Goal: Task Accomplishment & Management: Manage account settings

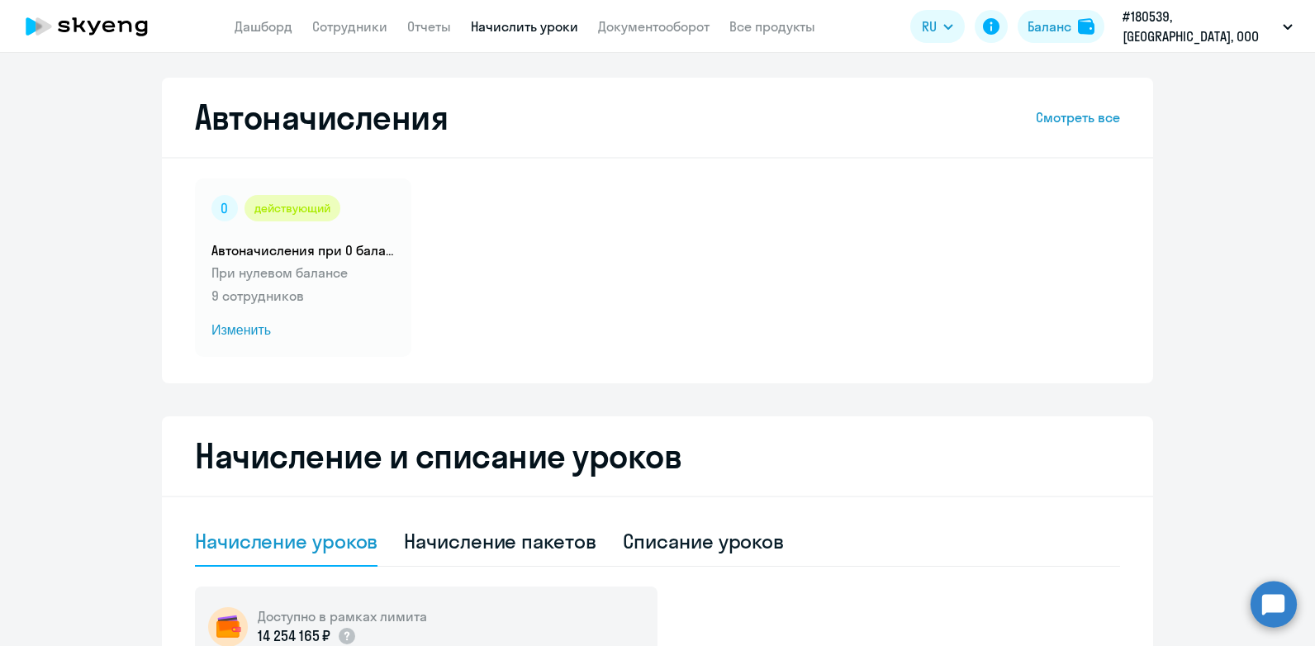
select select "10"
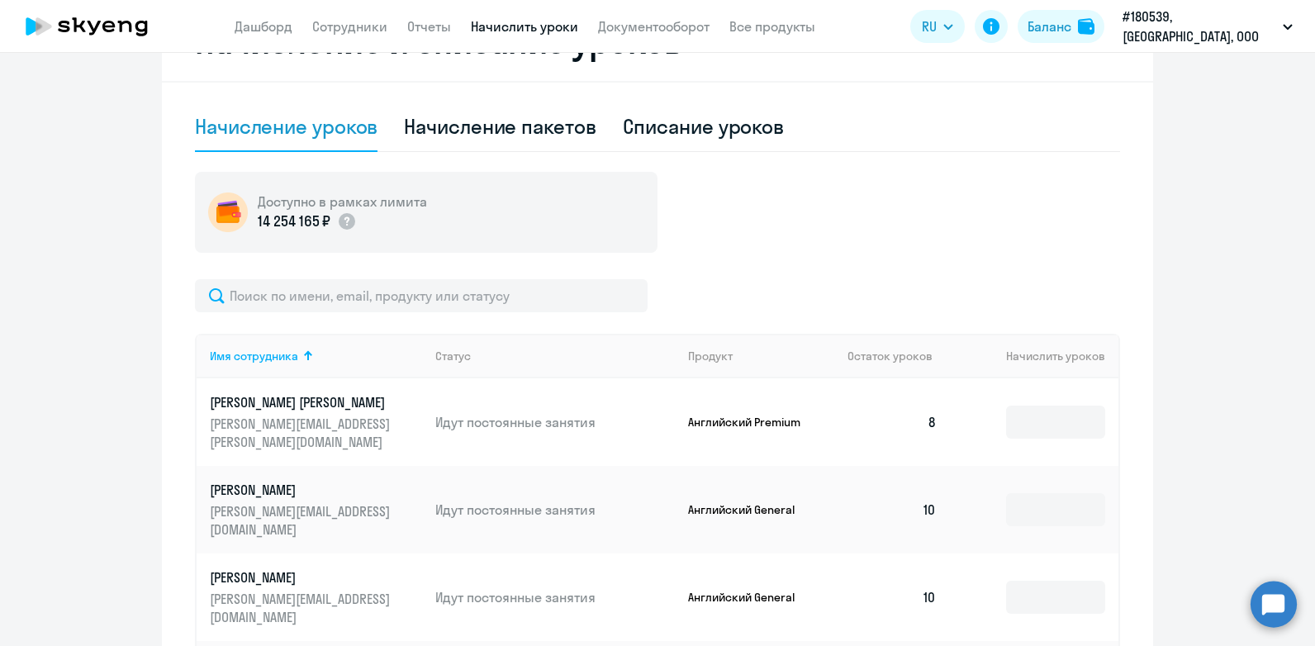
scroll to position [401, 0]
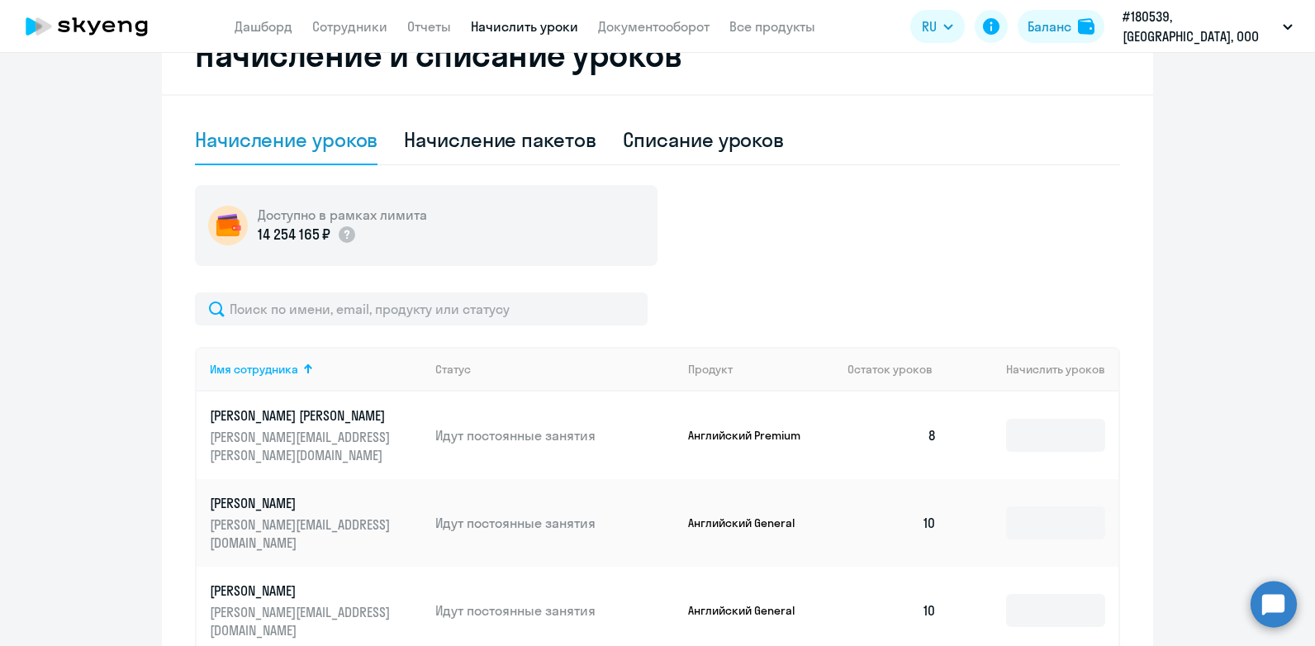
click at [1207, 377] on ng-component "Автоначисления Смотреть все действующий Автоначисления при 0 балансе При нулево…" at bounding box center [657, 424] width 1315 height 1497
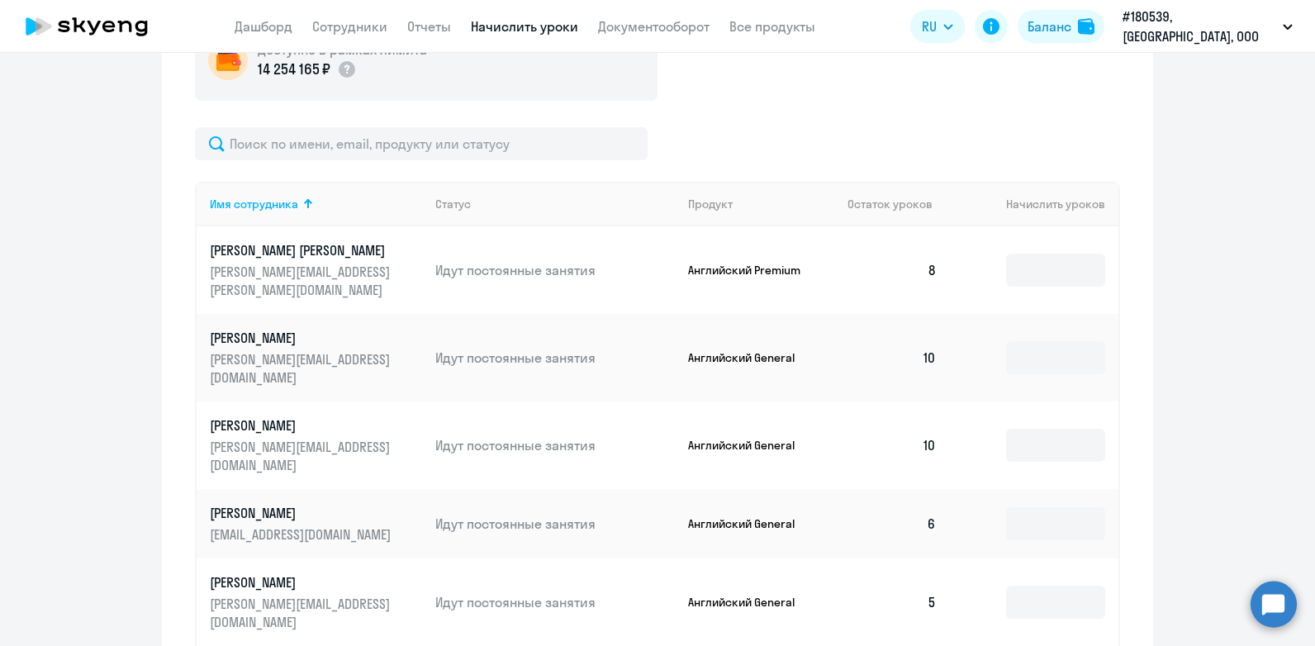
scroll to position [649, 0]
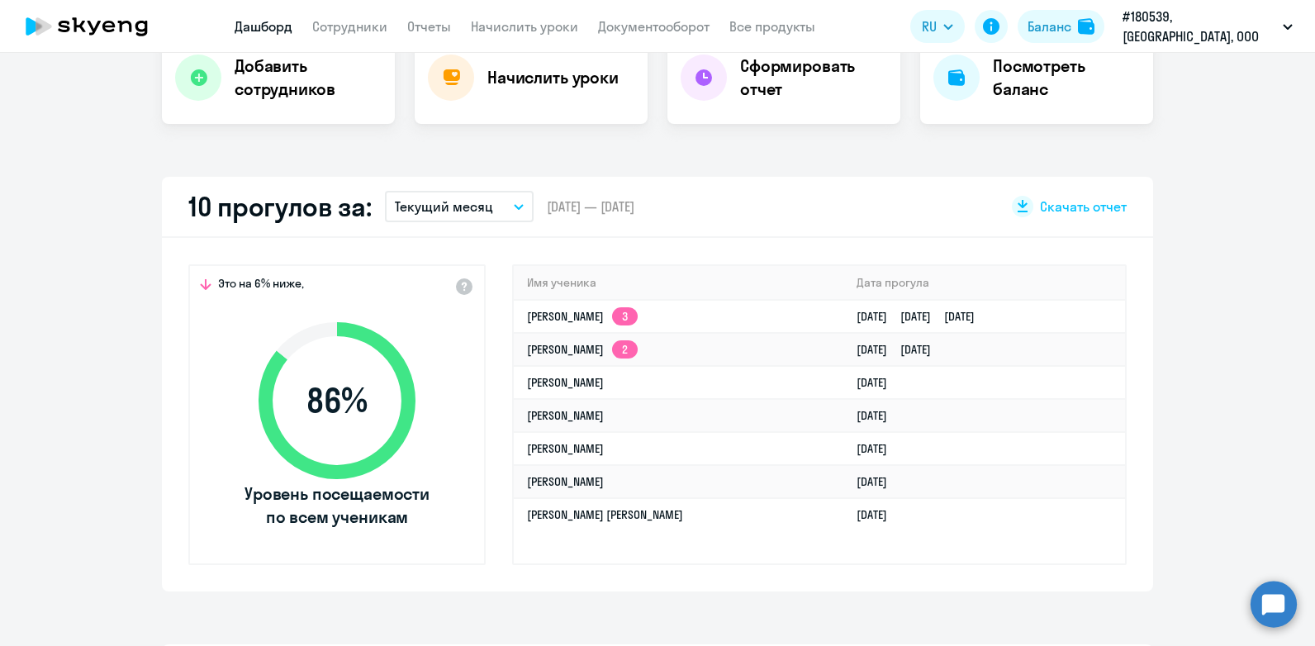
scroll to position [165, 0]
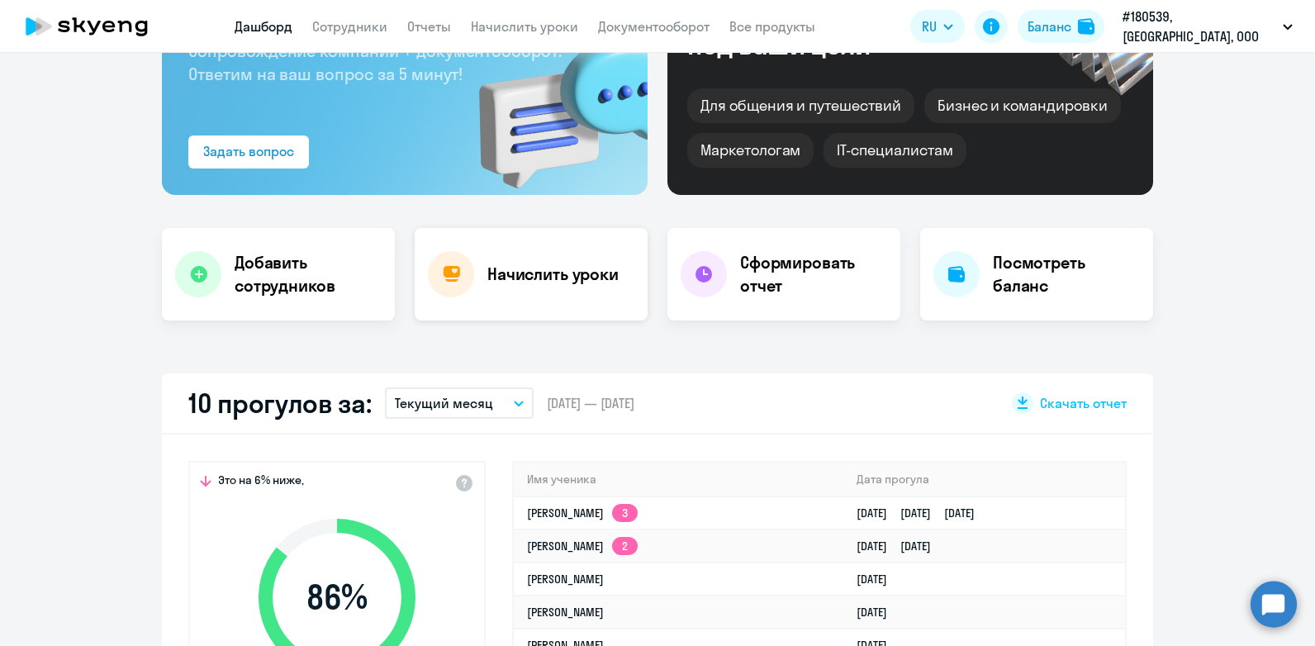
click at [524, 268] on h4 "Начислить уроки" at bounding box center [552, 274] width 131 height 23
select select "30"
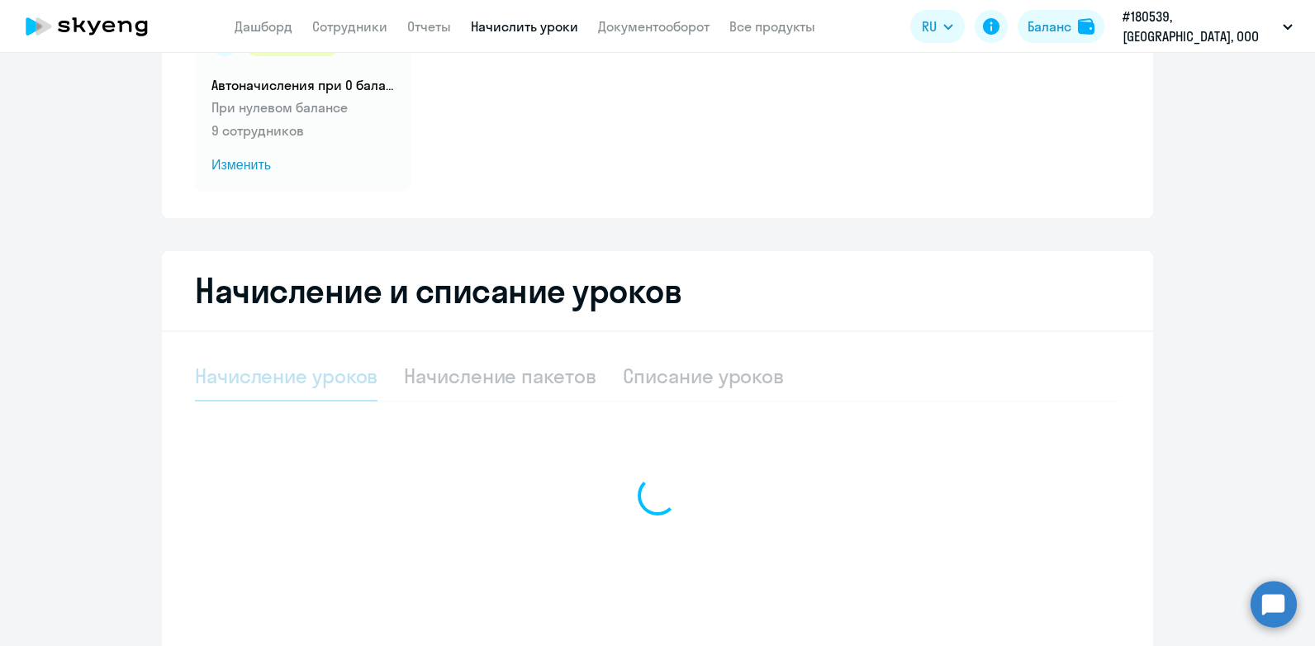
select select "10"
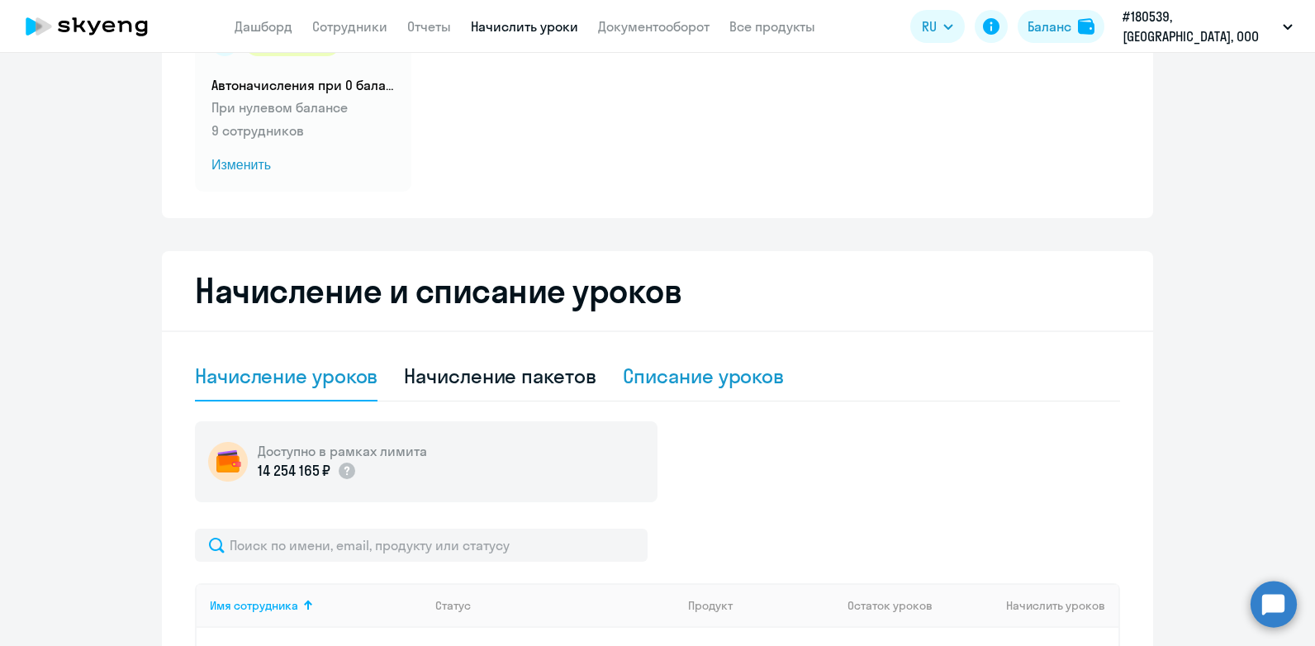
click at [751, 376] on div "Списание уроков" at bounding box center [704, 376] width 162 height 26
select select "10"
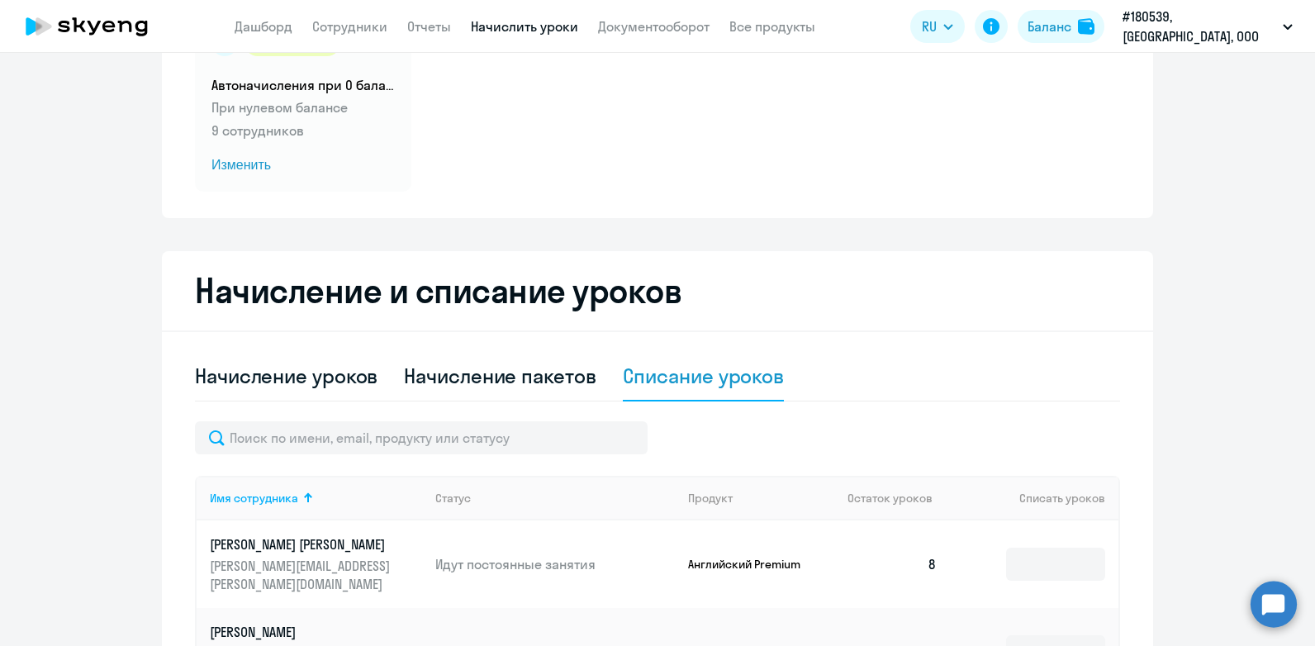
click at [651, 378] on div "Списание уроков" at bounding box center [704, 376] width 162 height 26
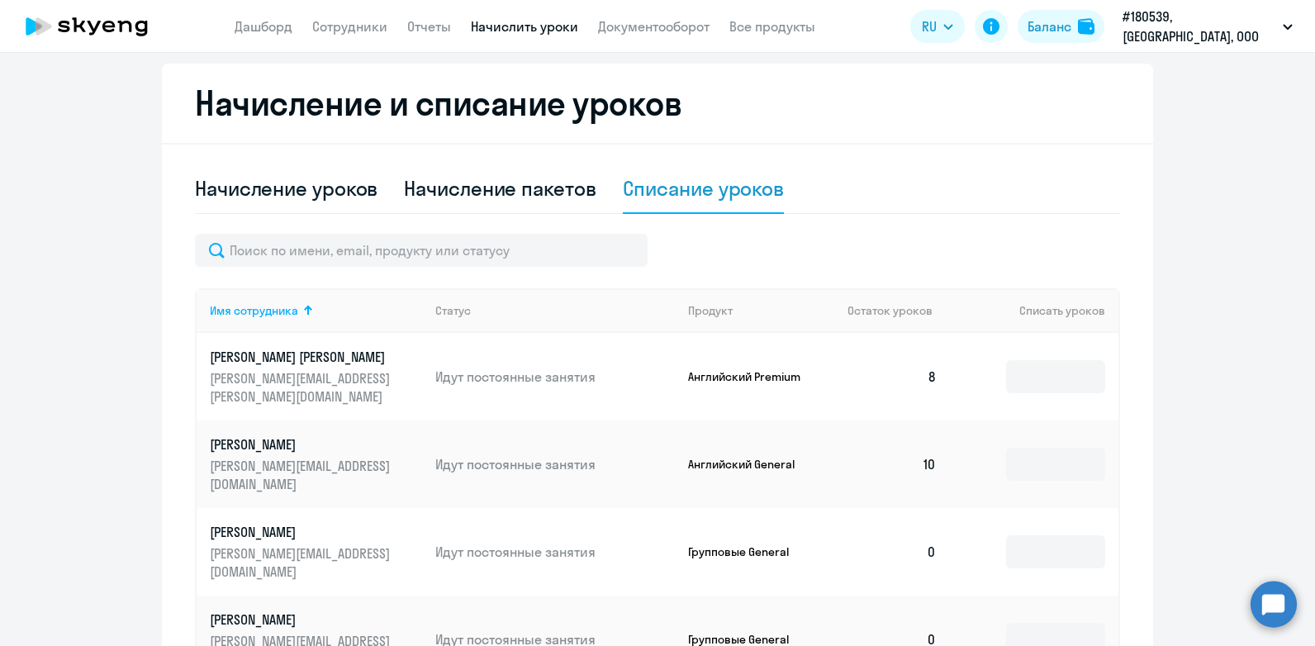
scroll to position [413, 0]
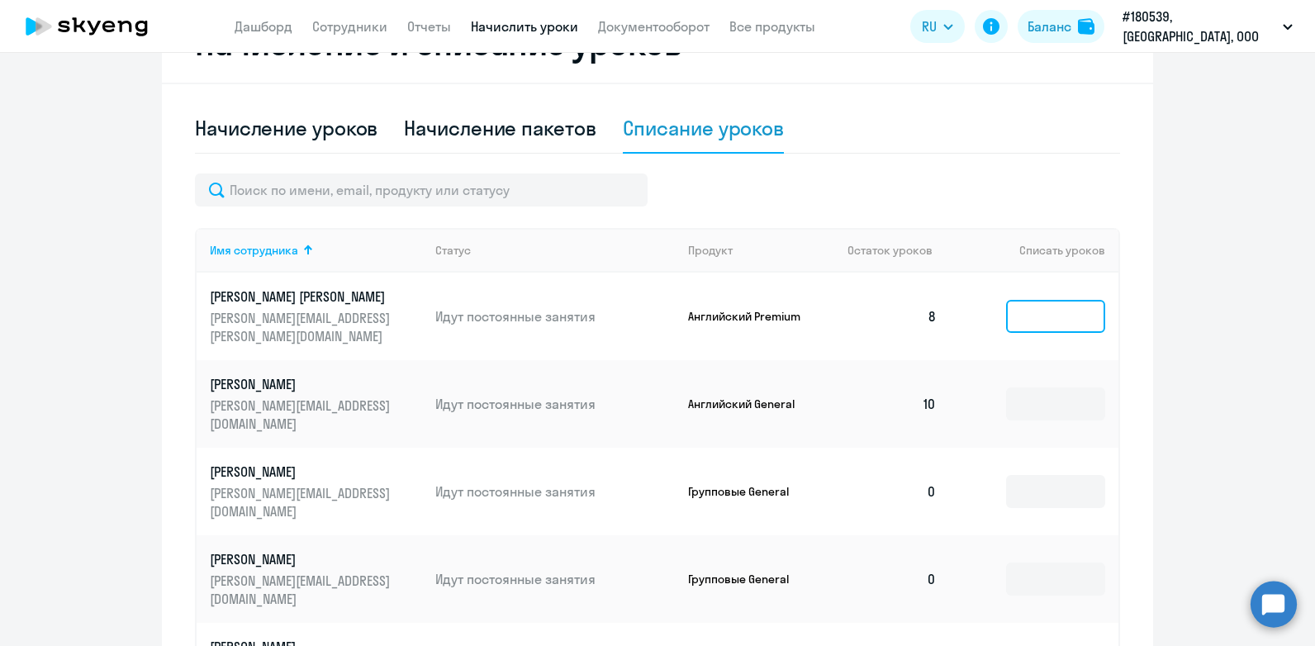
click at [1047, 311] on input at bounding box center [1055, 316] width 99 height 33
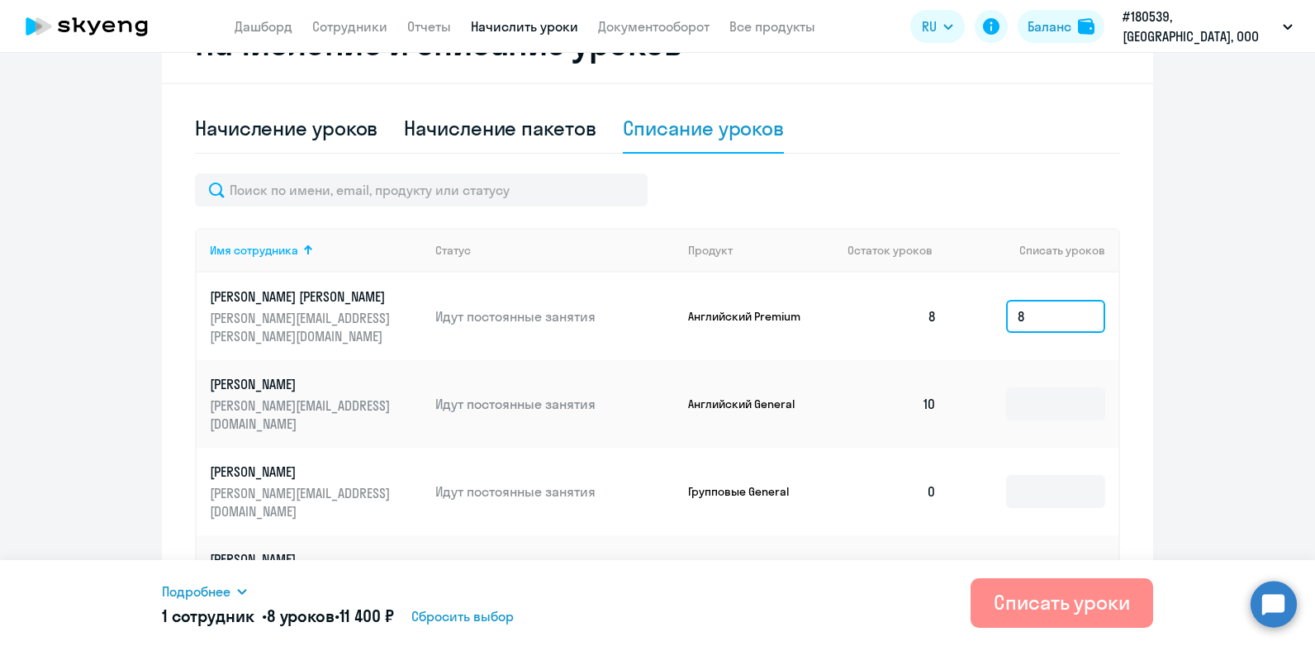
type input "8"
click at [1062, 600] on div "Списать уроки" at bounding box center [1062, 602] width 136 height 26
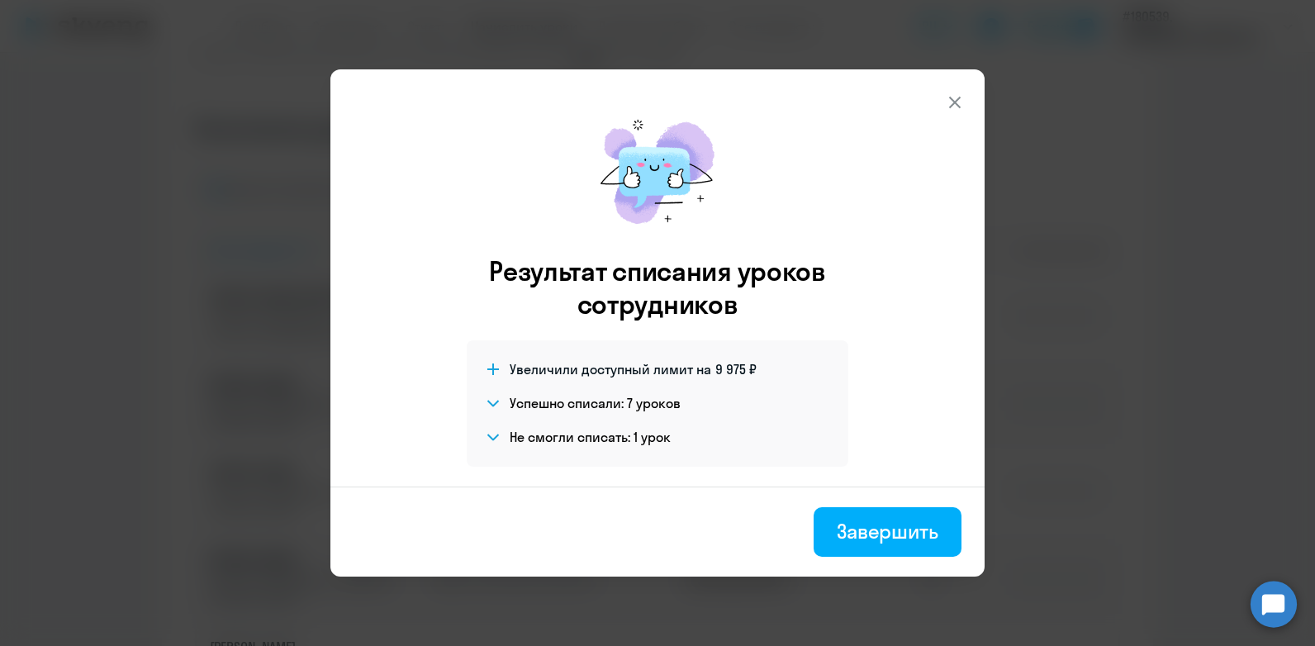
drag, startPoint x: 878, startPoint y: 534, endPoint x: 895, endPoint y: 534, distance: 17.3
click at [877, 534] on div "Завершить" at bounding box center [888, 531] width 102 height 26
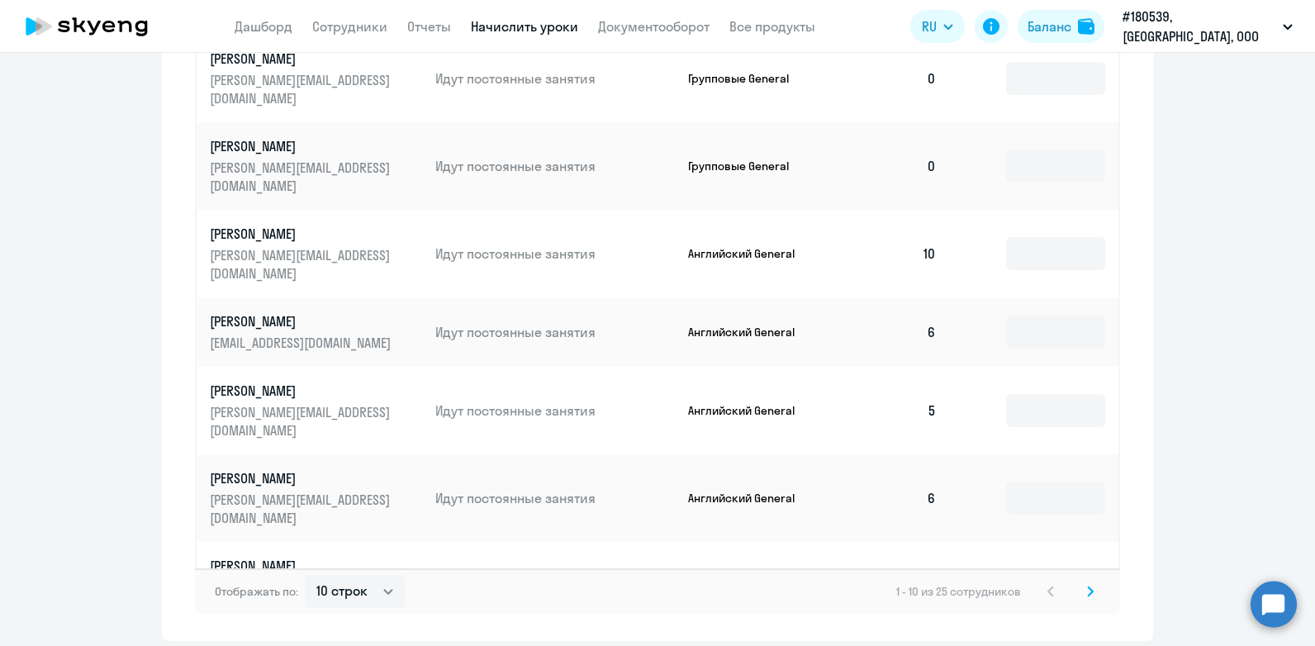
scroll to position [872, 0]
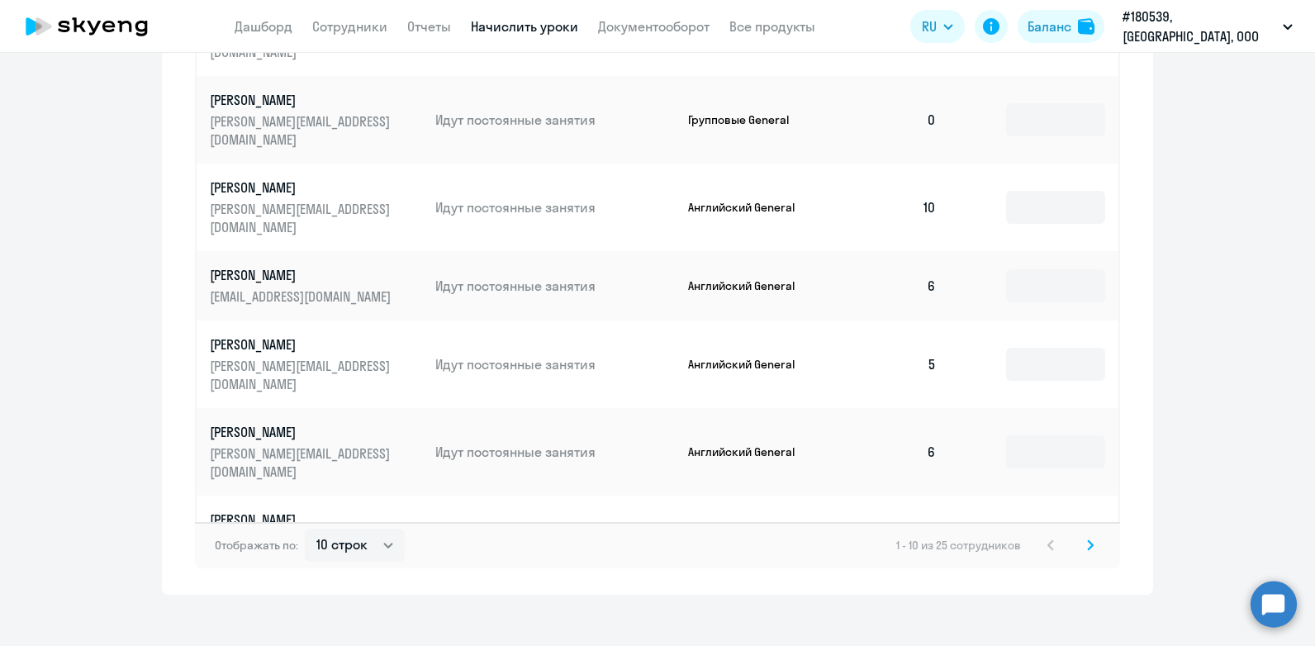
click at [1088, 540] on icon at bounding box center [1090, 544] width 5 height 9
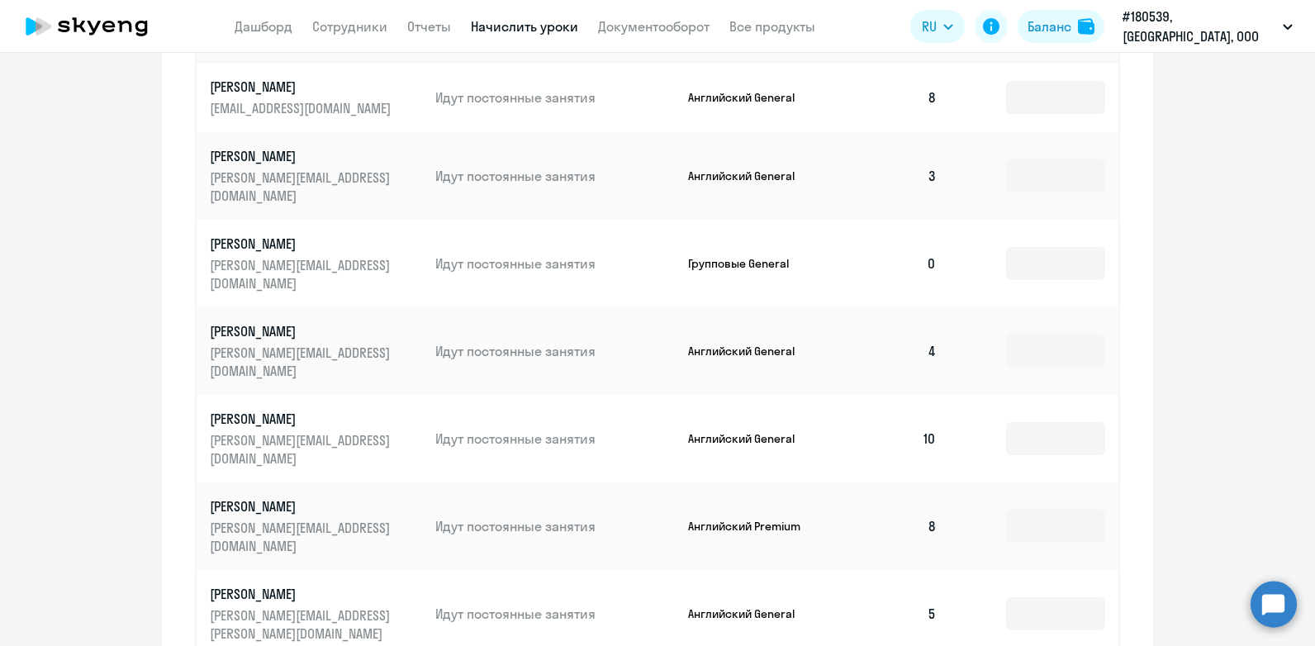
scroll to position [624, 0]
click at [1022, 420] on input at bounding box center [1055, 436] width 99 height 33
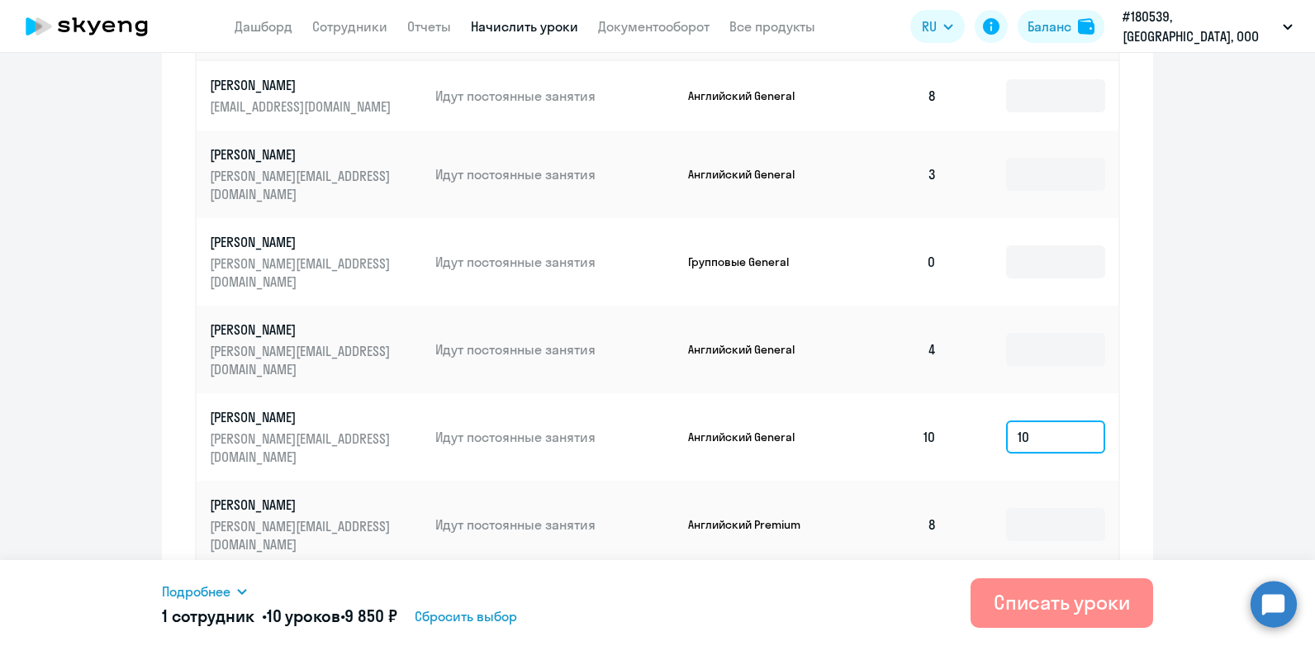
type input "10"
click at [1033, 605] on div "Списать уроки" at bounding box center [1062, 602] width 136 height 26
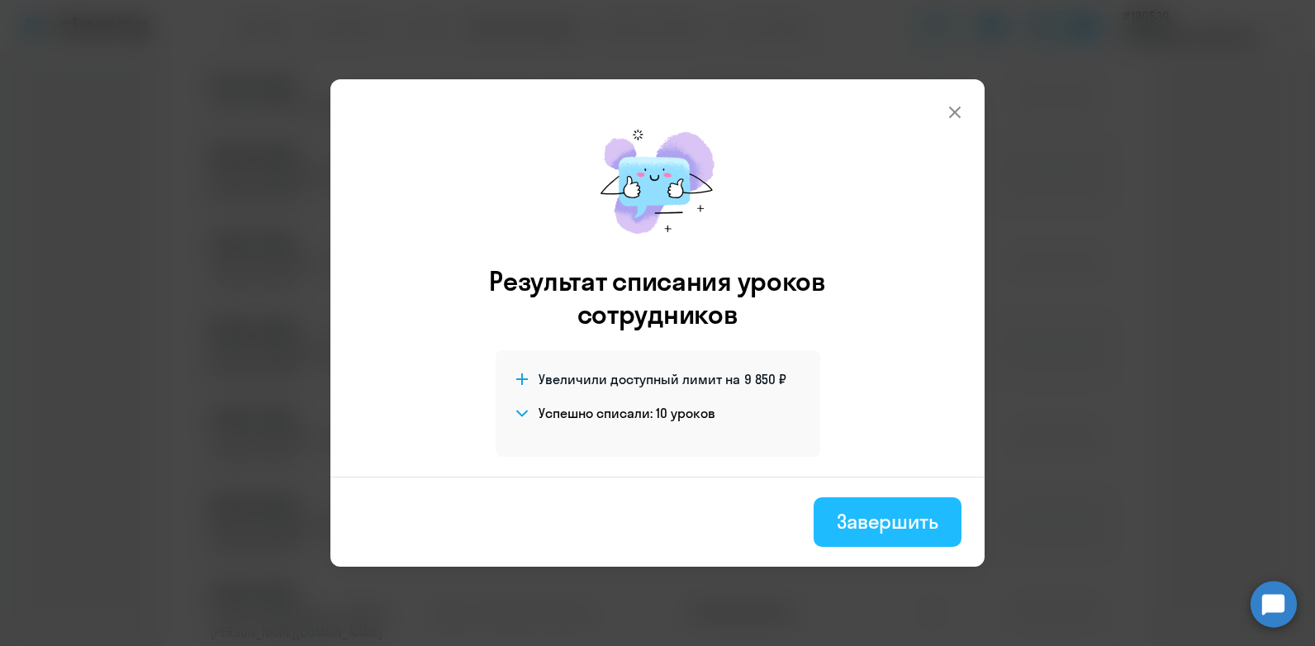
click at [917, 530] on div "Завершить" at bounding box center [888, 521] width 102 height 26
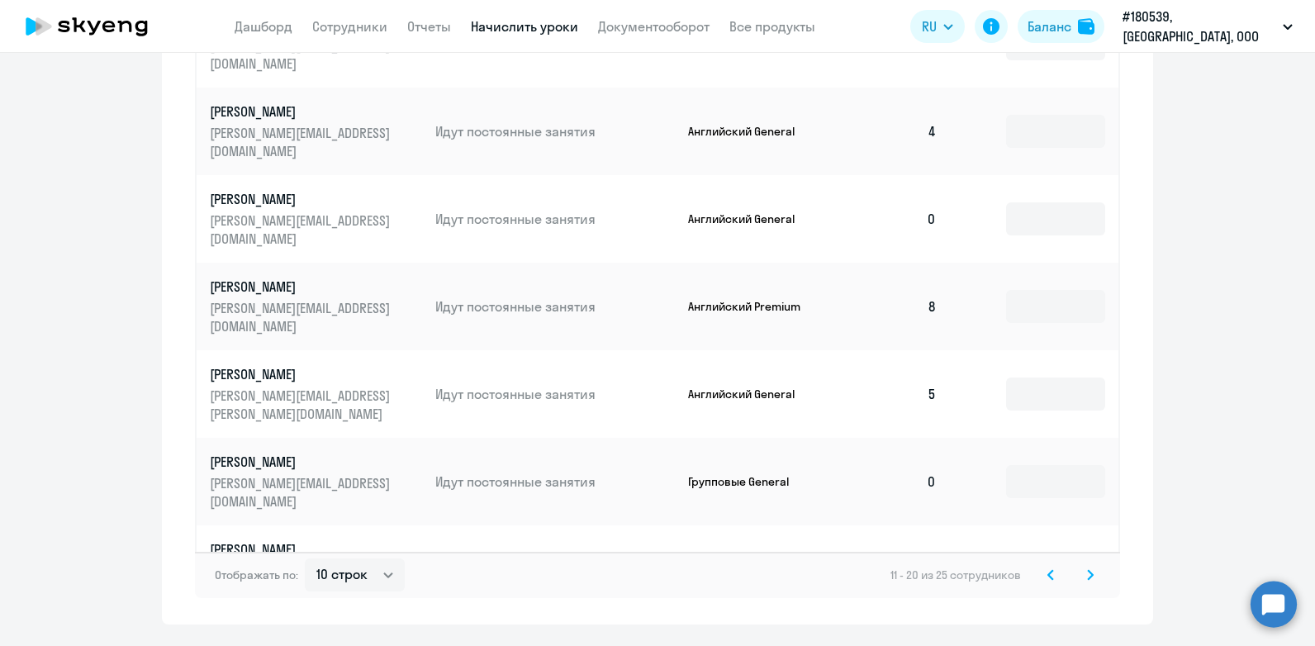
scroll to position [872, 0]
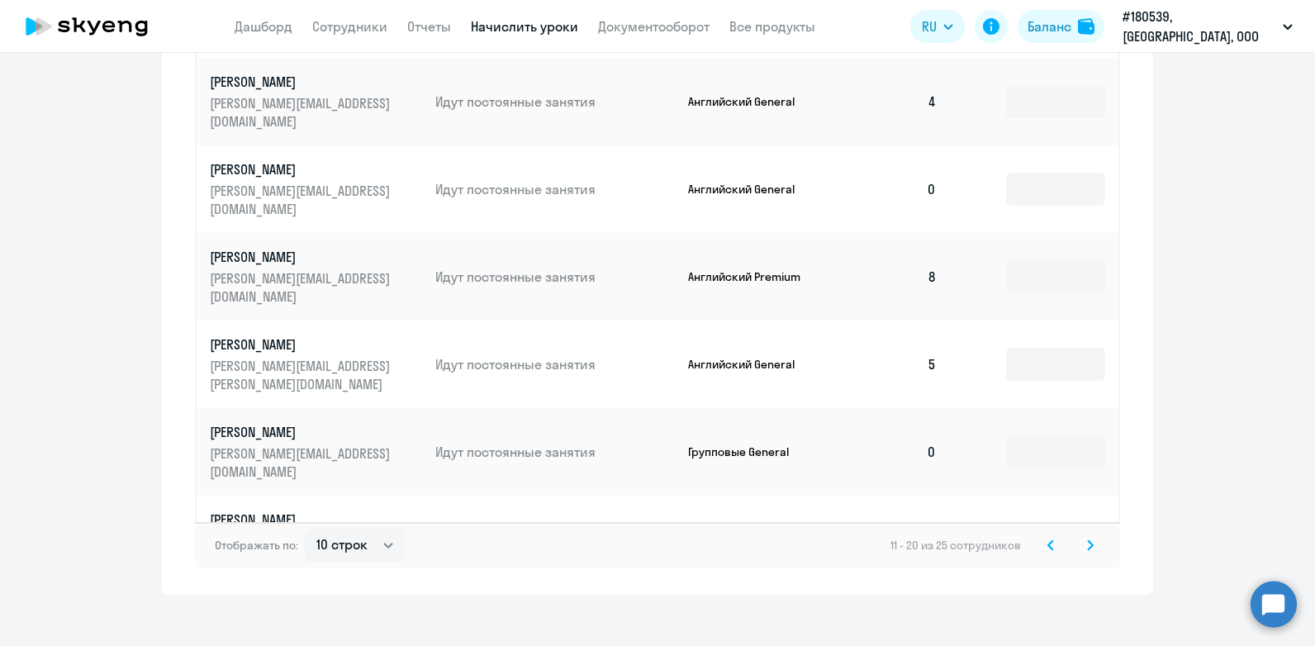
click at [1088, 540] on icon at bounding box center [1090, 544] width 5 height 9
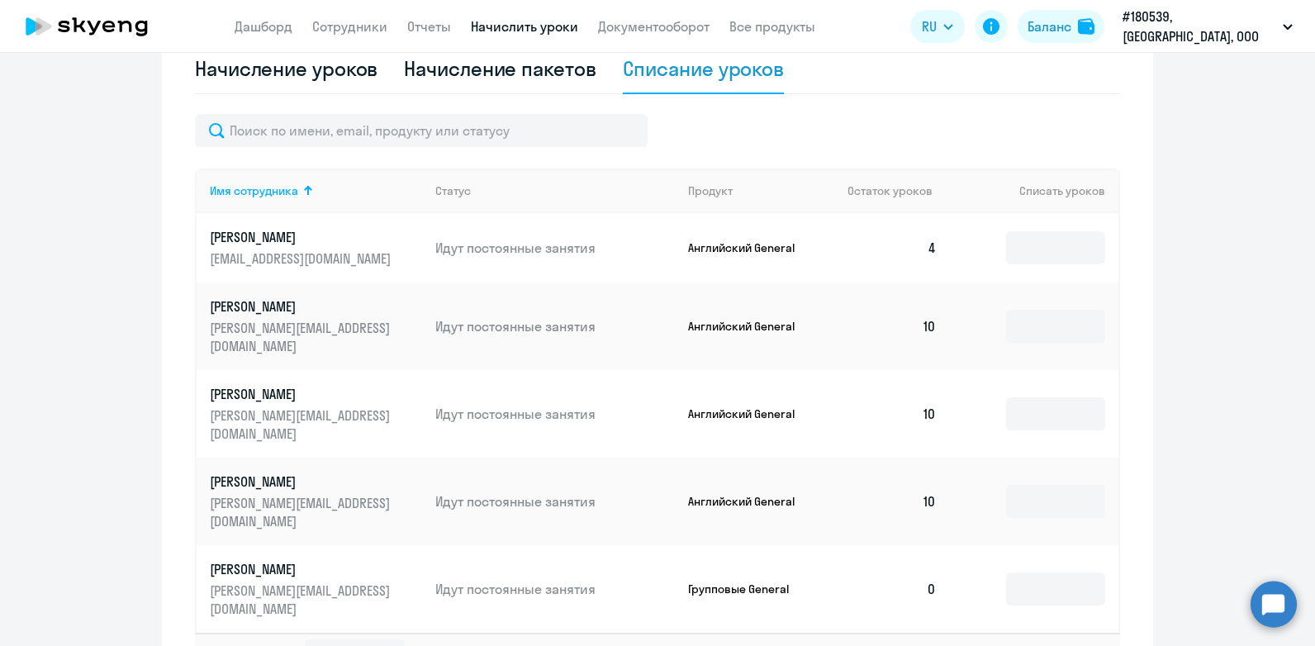
scroll to position [443, 0]
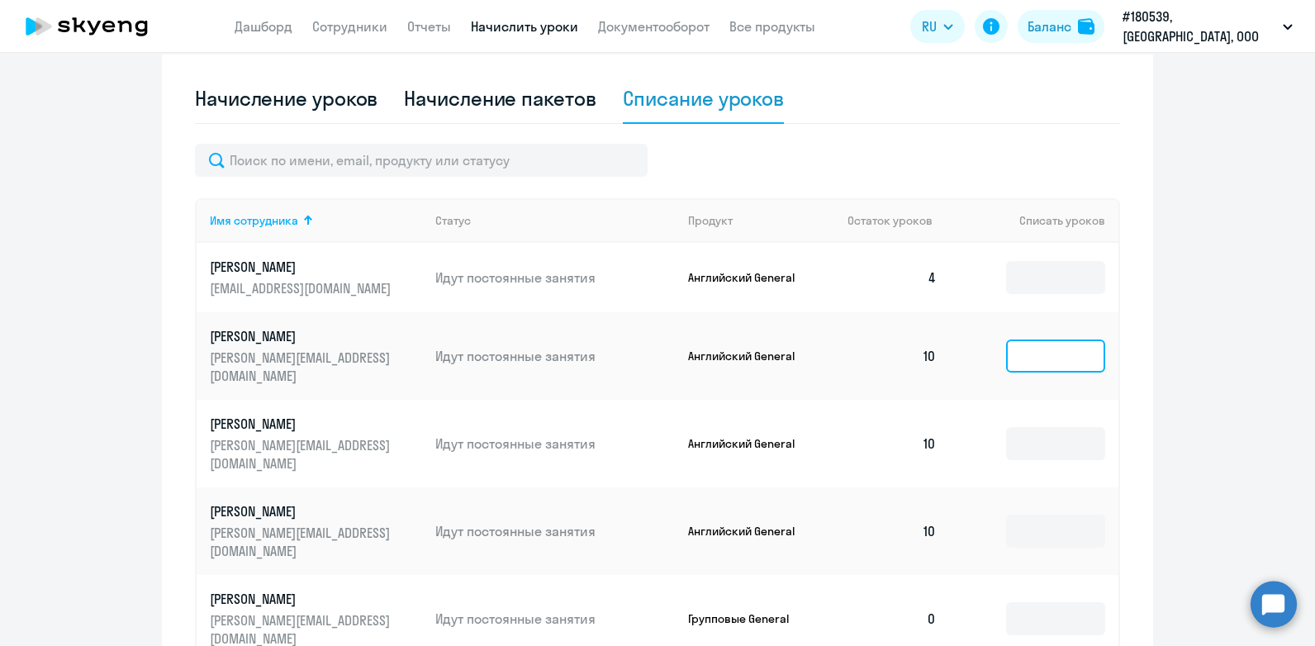
click at [1006, 351] on input at bounding box center [1055, 355] width 99 height 33
click at [1220, 266] on ng-component "Автоначисления Смотреть все действующий Автоначисления при 0 балансе При нулево…" at bounding box center [657, 185] width 1315 height 1100
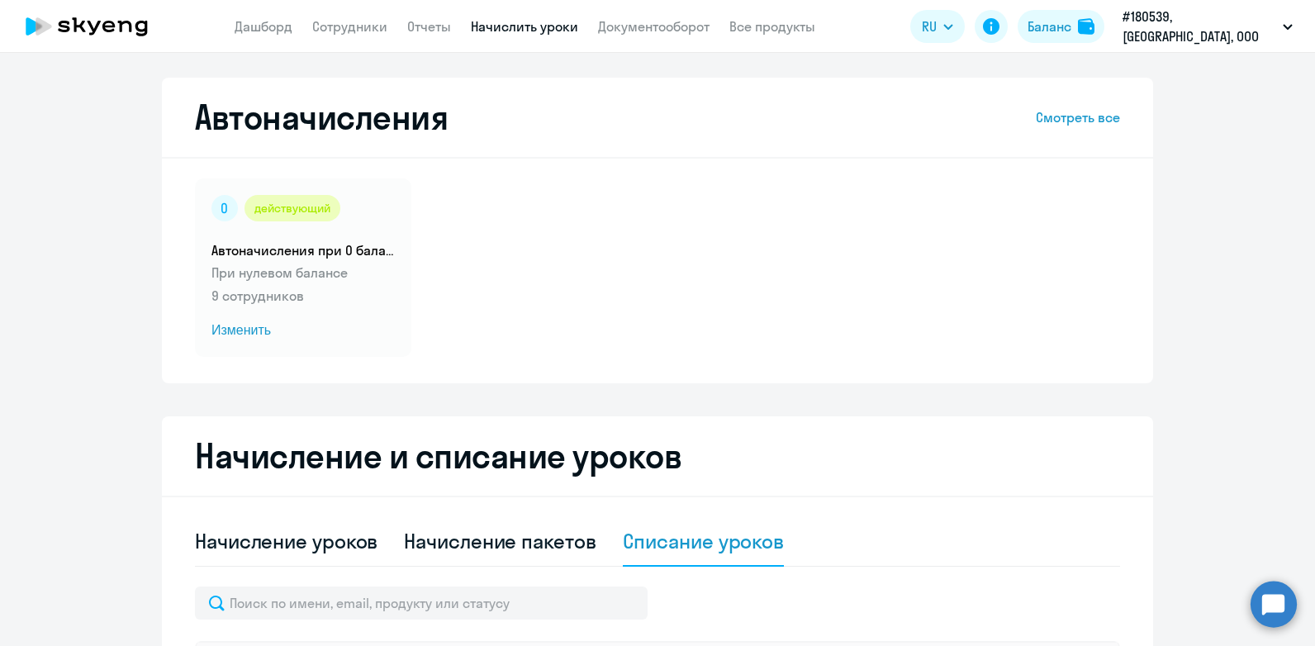
scroll to position [165, 0]
